Goal: Information Seeking & Learning: Find specific fact

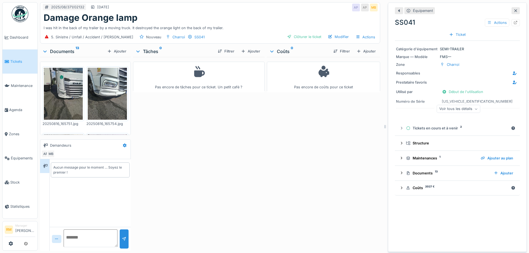
scroll to position [4, 0]
click at [26, 156] on span "Équipements" at bounding box center [23, 157] width 24 height 5
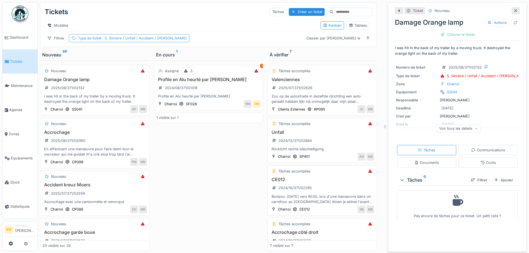
scroll to position [4, 0]
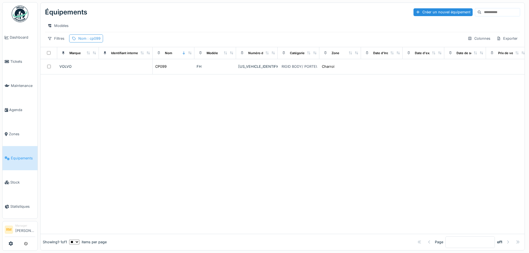
click at [88, 41] on span ": cp099" at bounding box center [93, 38] width 14 height 4
click at [122, 69] on icon at bounding box center [120, 69] width 4 height 4
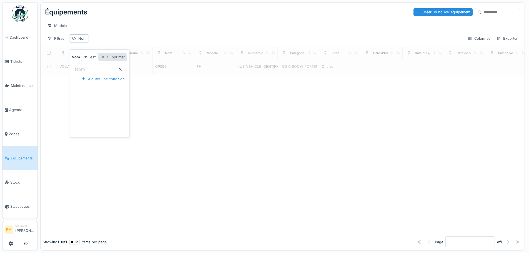
click at [124, 56] on div "Supprimer" at bounding box center [112, 56] width 29 height 7
click at [63, 42] on div "Filtres" at bounding box center [56, 38] width 22 height 8
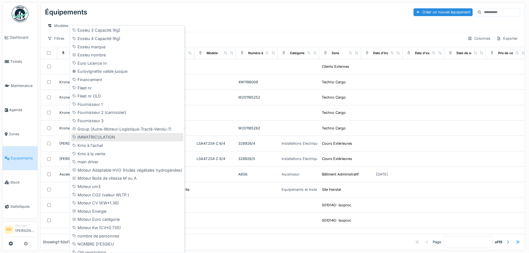
scroll to position [527, 0]
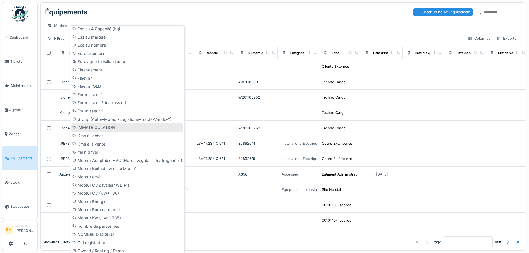
click at [109, 126] on div "IMMATRICULATION" at bounding box center [127, 127] width 112 height 8
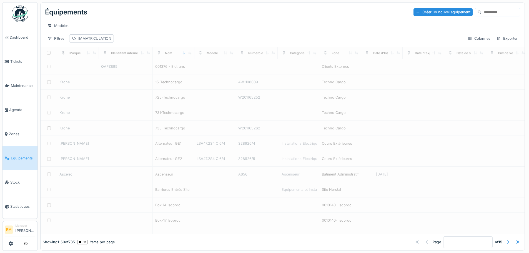
click at [101, 41] on div "IMMATRICULATION" at bounding box center [94, 38] width 33 height 5
click at [98, 70] on label "IMMATRICULATION" at bounding box center [95, 69] width 43 height 7
click at [98, 70] on input "IMMATRICULATION" at bounding box center [113, 70] width 82 height 12
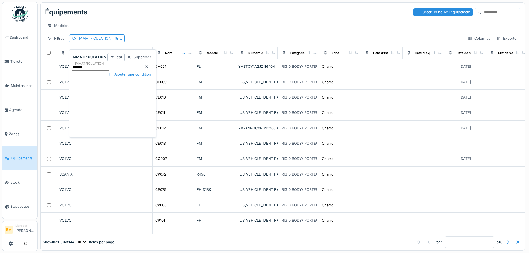
type input "*******"
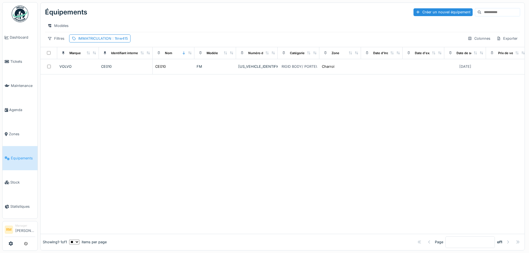
click at [178, 22] on div "Modèles" at bounding box center [282, 26] width 475 height 8
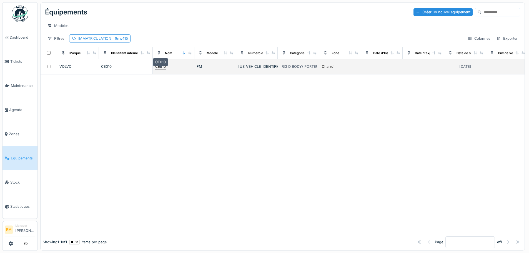
click at [161, 69] on div "CE010" at bounding box center [160, 66] width 11 height 5
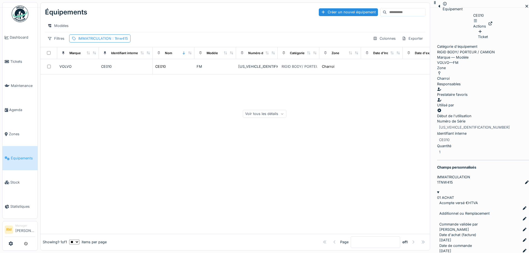
click at [112, 41] on span ": 1tnw415" at bounding box center [119, 38] width 17 height 4
drag, startPoint x: 98, startPoint y: 68, endPoint x: 2, endPoint y: 69, distance: 95.2
click at [2, 69] on body "Dashboard Tickets Maintenance Agenda Zones Équipements Stock Statistiques RM Ma…" at bounding box center [264, 126] width 529 height 253
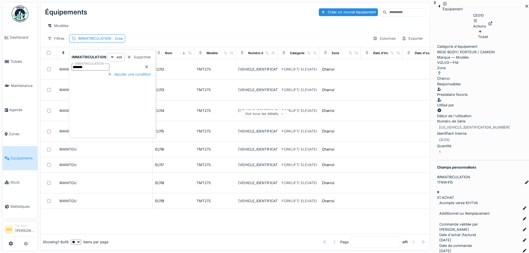
type input "*******"
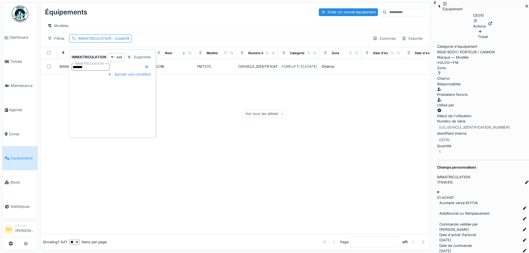
click at [189, 20] on div "Modèles" at bounding box center [235, 25] width 380 height 12
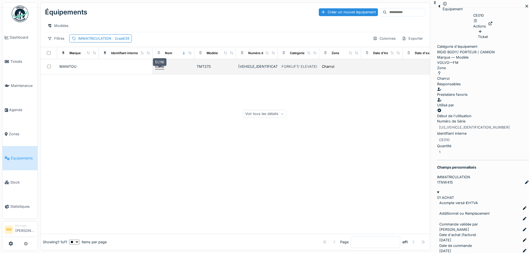
click at [160, 69] on div "EL116" at bounding box center [159, 66] width 9 height 5
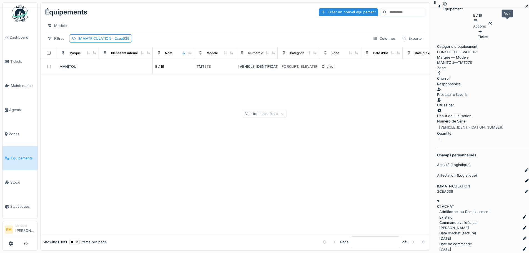
click at [492, 24] on icon at bounding box center [490, 24] width 4 height 4
click at [492, 22] on icon at bounding box center [490, 24] width 4 height 4
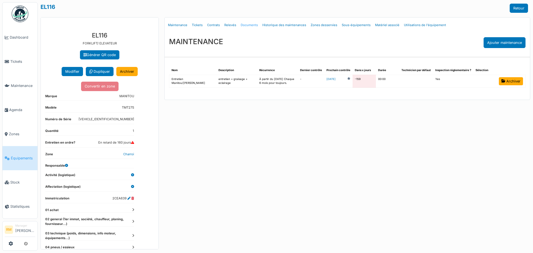
click at [245, 24] on link "Documents" at bounding box center [249, 25] width 22 height 13
select select "***"
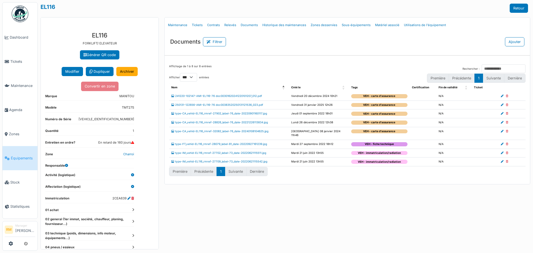
click at [252, 106] on td "250131-122656-AMI-EL116-76 doc00383520250131121536_023.pdf" at bounding box center [229, 104] width 120 height 9
click at [252, 105] on link "250131-122656-AMI-EL116-76 doc00383520250131121536_023.pdf" at bounding box center [217, 104] width 92 height 3
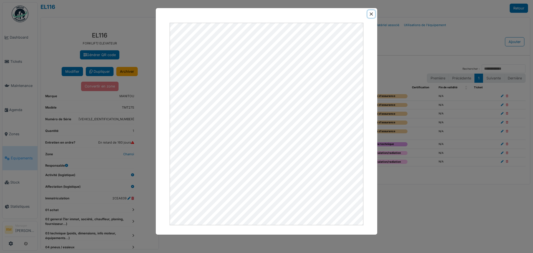
click at [368, 14] on button "Close" at bounding box center [370, 13] width 7 height 7
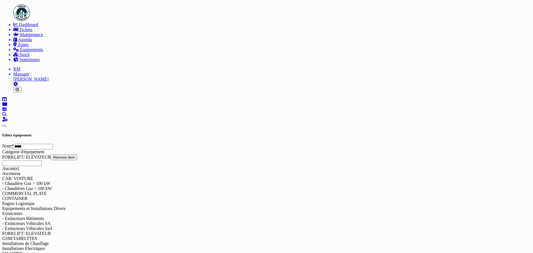
drag, startPoint x: 112, startPoint y: 198, endPoint x: 128, endPoint y: 197, distance: 15.3
copy dd "2CEA639"
